Goal: Task Accomplishment & Management: Complete application form

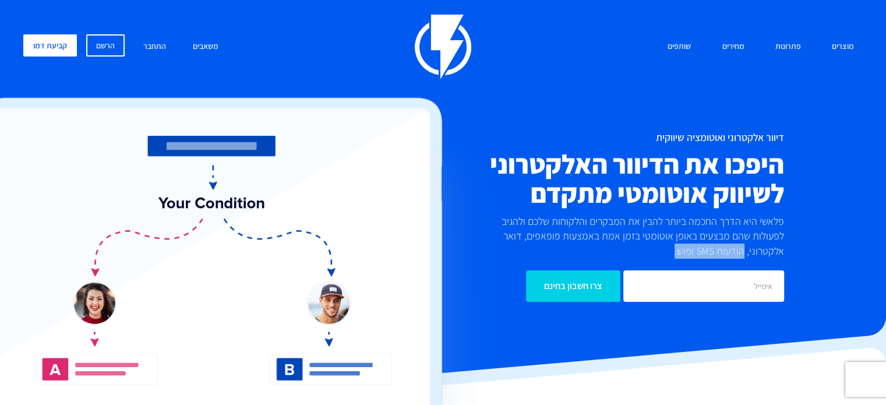
drag, startPoint x: 744, startPoint y: 250, endPoint x: 662, endPoint y: 248, distance: 82.2
click at [662, 248] on p "פלאשי היא הדרך החכמה ביותר להבין את המבקרים והלקוחות שלכם ולהגיב לפעולות שהם מב…" at bounding box center [635, 236] width 297 height 45
click at [599, 249] on p "פלאשי היא הדרך החכמה ביותר להבין את המבקרים והלקוחות שלכם ולהגיב לפעולות שהם מב…" at bounding box center [635, 236] width 297 height 45
click at [745, 44] on link "מחירים" at bounding box center [733, 46] width 40 height 25
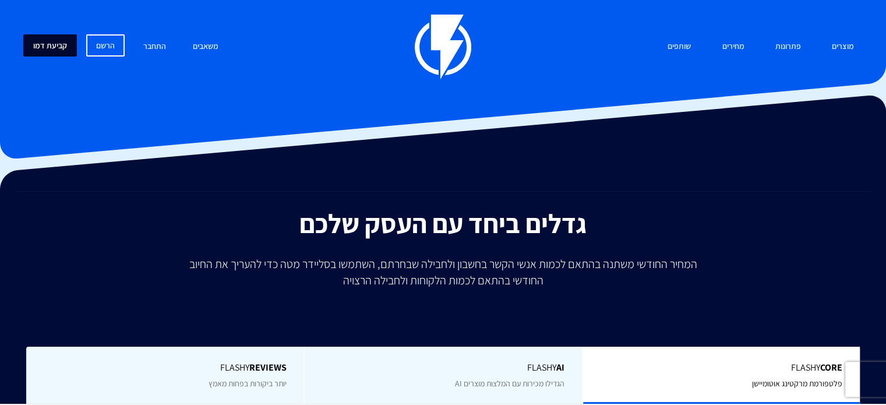
click at [61, 46] on link "קביעת דמו" at bounding box center [50, 45] width 54 height 22
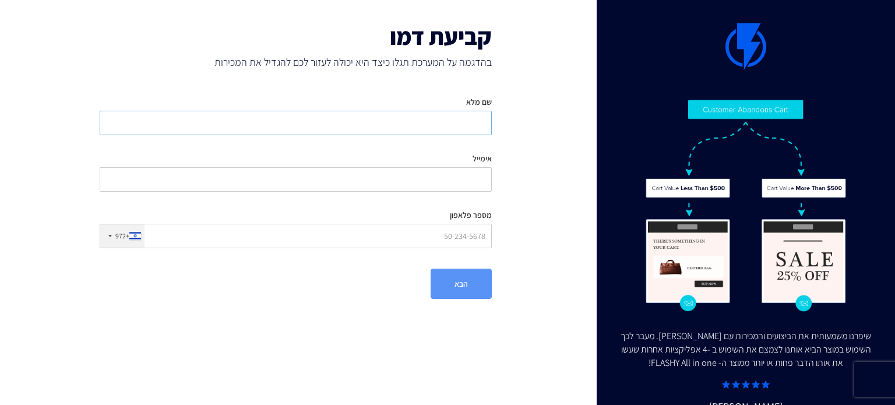
drag, startPoint x: 471, startPoint y: 118, endPoint x: 471, endPoint y: 132, distance: 14.6
click at [471, 118] on input "שם מלא" at bounding box center [296, 123] width 392 height 24
type input "‪[PERSON_NAME]‬‏"
type input "0546289090"
click at [459, 167] on input "אימייל" at bounding box center [296, 179] width 392 height 24
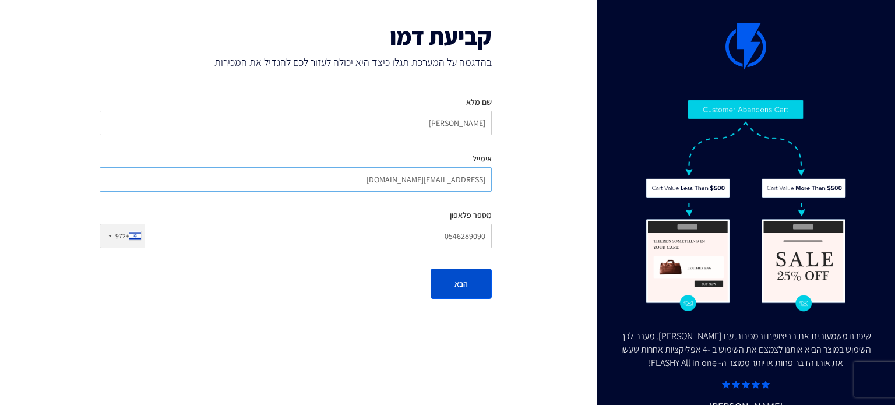
type input "[EMAIL_ADDRESS][DOMAIN_NAME]"
click at [456, 284] on button "הבא" at bounding box center [460, 283] width 61 height 30
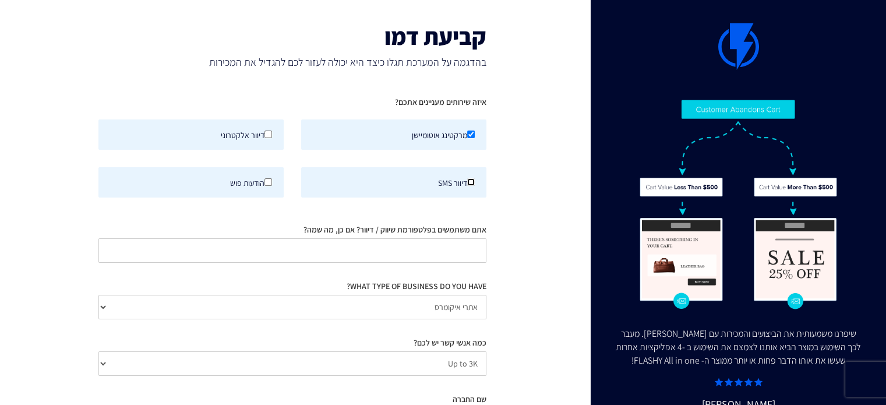
drag, startPoint x: 472, startPoint y: 181, endPoint x: 352, endPoint y: 195, distance: 120.2
click at [471, 181] on input "דיוור SMS" at bounding box center [471, 182] width 8 height 8
checkbox input "true"
drag, startPoint x: 269, startPoint y: 178, endPoint x: 321, endPoint y: 193, distance: 54.4
click at [268, 178] on input "הודעות פוש" at bounding box center [268, 182] width 8 height 8
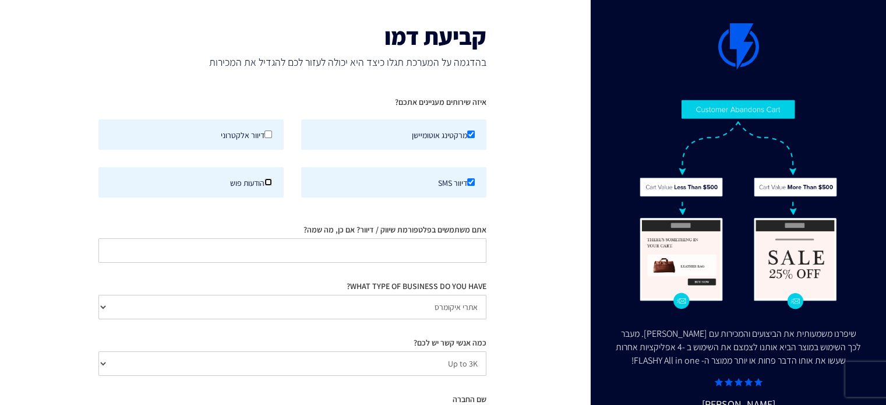
checkbox input "true"
click at [445, 241] on input "אתם משתמשים בפלטפורמת שיווק / דיוור? אם כן, מה שמה?" at bounding box center [292, 250] width 388 height 24
type input "ה"
type input "valuecard"
click at [478, 308] on select "אתרי איקומרס Agency / Freelancer SaaS Other" at bounding box center [292, 307] width 388 height 24
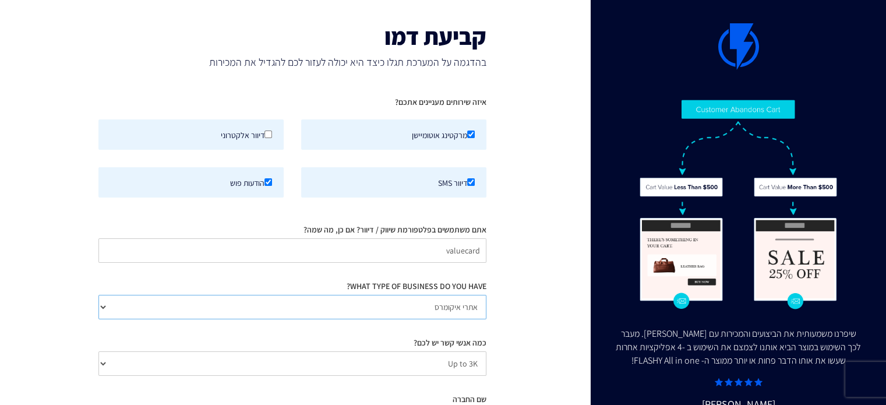
click at [478, 308] on select "אתרי איקומרס Agency / Freelancer SaaS Other" at bounding box center [292, 307] width 388 height 24
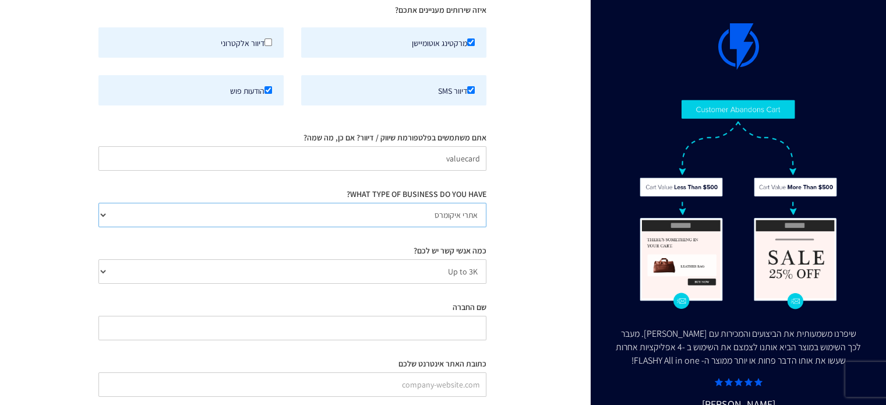
scroll to position [156, 0]
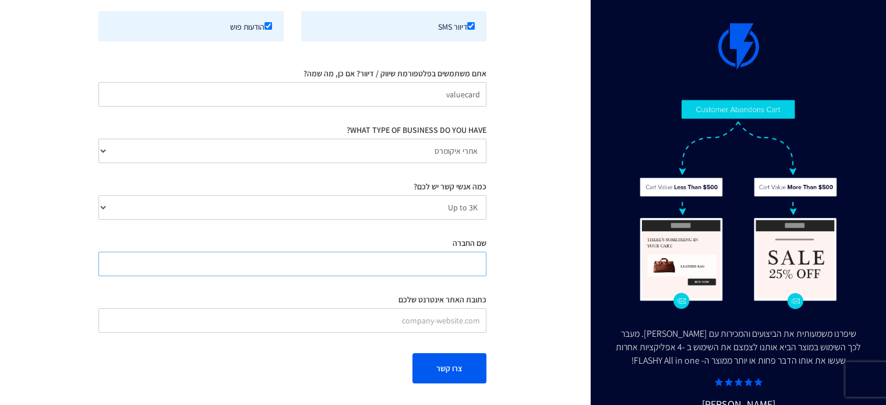
click at [460, 267] on input "שם החברה" at bounding box center [292, 264] width 388 height 24
type input "[PERSON_NAME]"
click at [444, 319] on div "רוצים לשמוע עוד על פלאשי? הצוות שלנו יכול להדגים לכם את המערכת בהתאם לעסק ולמטר…" at bounding box center [443, 202] width 886 height 405
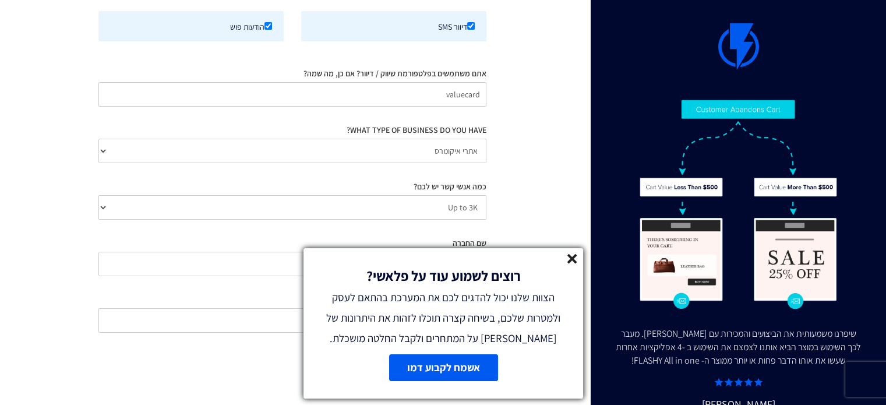
click at [574, 256] on line at bounding box center [572, 259] width 8 height 8
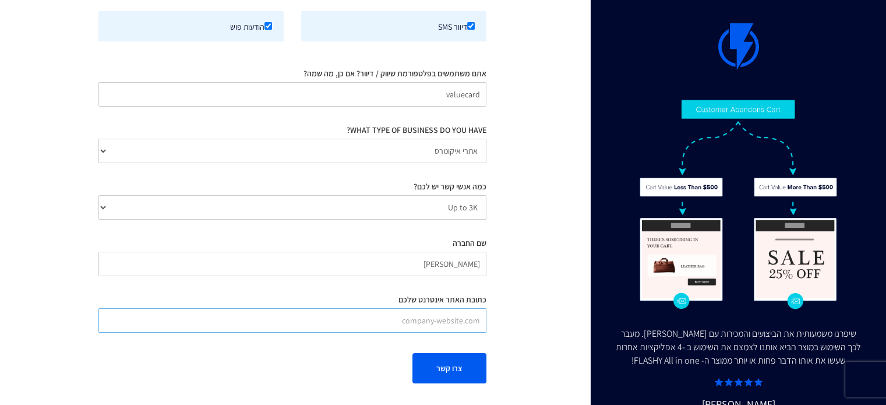
click at [405, 310] on input "כתובת האתר אינטרנט שלכם" at bounding box center [292, 320] width 388 height 24
type input "'"
type input "[DOMAIN_NAME]"
click at [462, 353] on button "צרו קשר" at bounding box center [449, 368] width 74 height 30
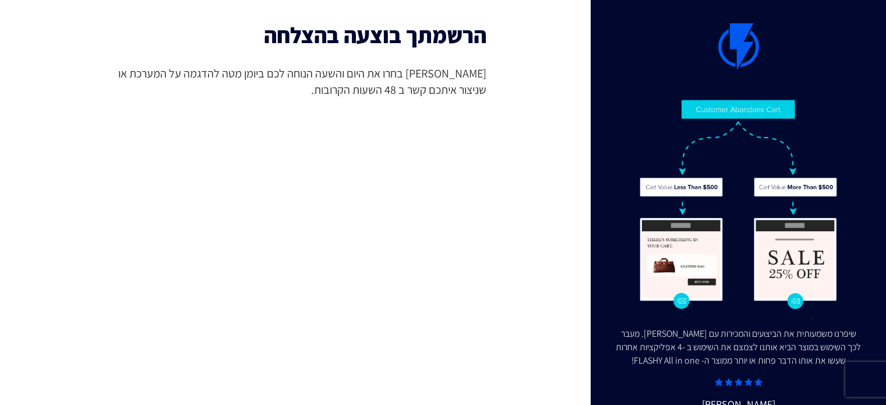
scroll to position [0, 0]
